Goal: Obtain resource: Download file/media

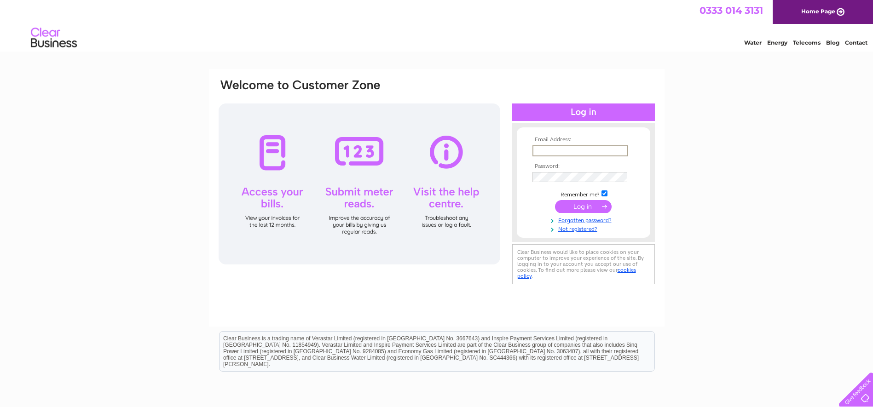
click at [559, 151] on input "text" at bounding box center [580, 150] width 96 height 11
click at [547, 148] on input "text" at bounding box center [580, 150] width 96 height 11
type input "fiona.bick@swacab.org.uk"
click at [584, 211] on input "submit" at bounding box center [583, 206] width 57 height 13
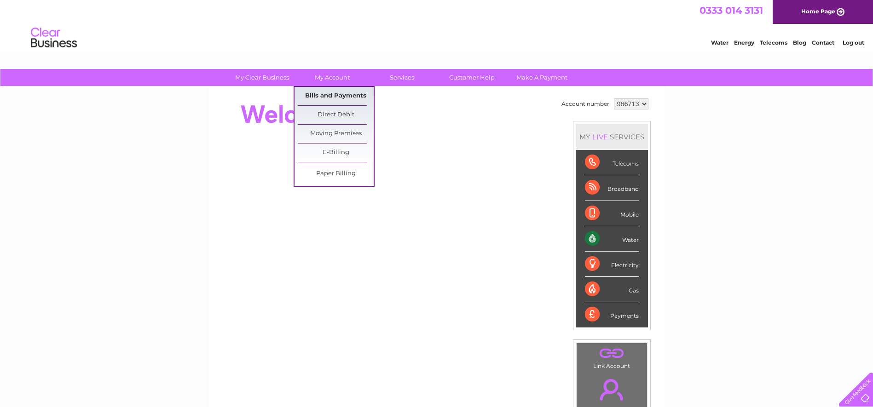
click at [329, 93] on link "Bills and Payments" at bounding box center [336, 96] width 76 height 18
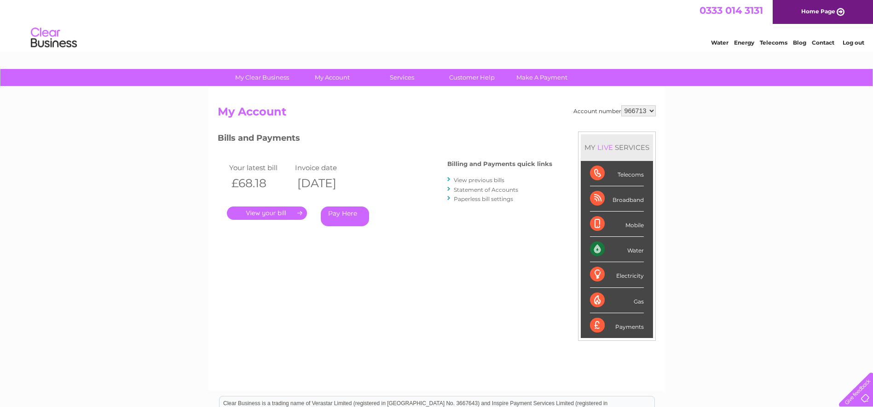
click at [271, 209] on link "." at bounding box center [267, 213] width 80 height 13
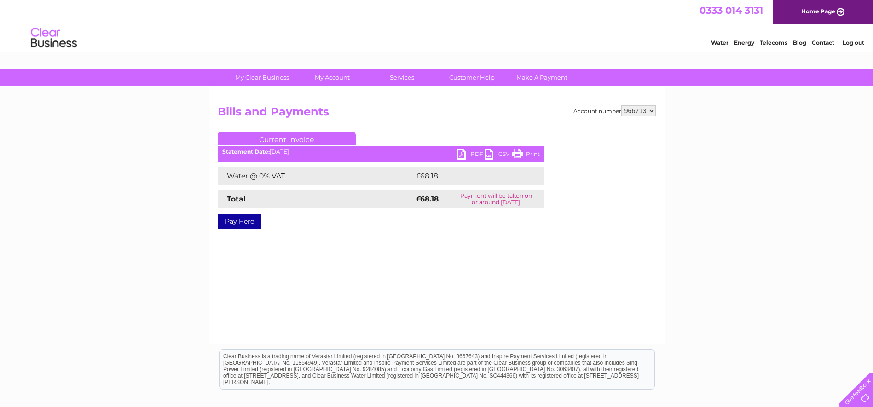
click at [467, 150] on link "PDF" at bounding box center [471, 155] width 28 height 13
click at [461, 152] on link "PDF" at bounding box center [471, 155] width 28 height 13
